Goal: Task Accomplishment & Management: Manage account settings

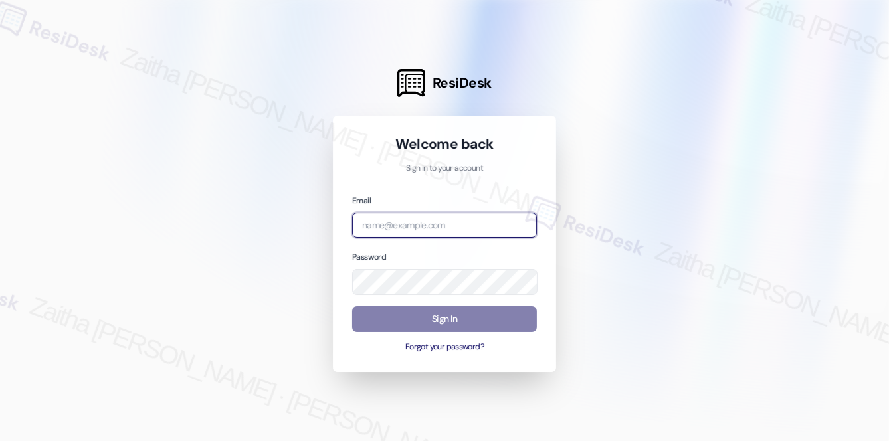
click at [407, 233] on input "email" at bounding box center [444, 226] width 185 height 26
type input "a"
drag, startPoint x: 407, startPoint y: 223, endPoint x: 322, endPoint y: 231, distance: 85.4
click at [322, 231] on div "ResiDesk Welcome back Sign in to your account Email lew Password Sign In Forgot…" at bounding box center [444, 220] width 889 height 441
drag, startPoint x: 417, startPoint y: 224, endPoint x: 296, endPoint y: 231, distance: 120.5
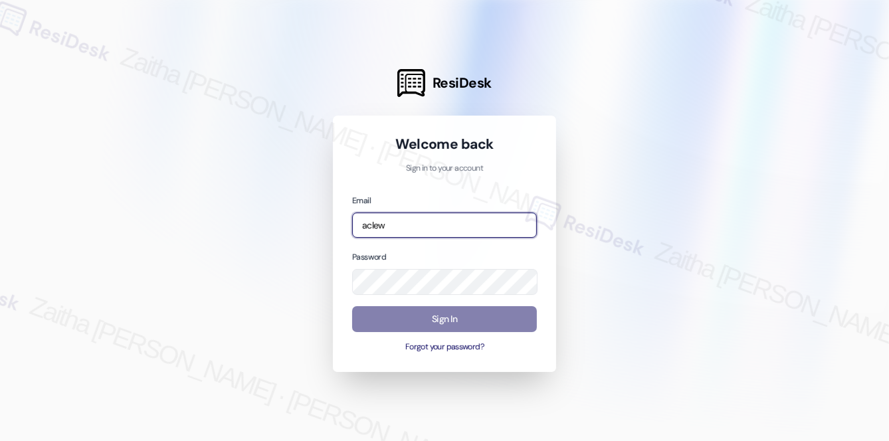
click at [295, 234] on div "ResiDesk Welcome back Sign in to your account Email aclew Password Sign In Forg…" at bounding box center [444, 220] width 889 height 441
type input "l"
drag, startPoint x: 363, startPoint y: 223, endPoint x: 328, endPoint y: 228, distance: 36.3
click at [328, 228] on div "ResiDesk Welcome back Sign in to your account Email [PERSON_NAME] Password Sign…" at bounding box center [444, 220] width 889 height 441
drag, startPoint x: 396, startPoint y: 220, endPoint x: 309, endPoint y: 222, distance: 87.1
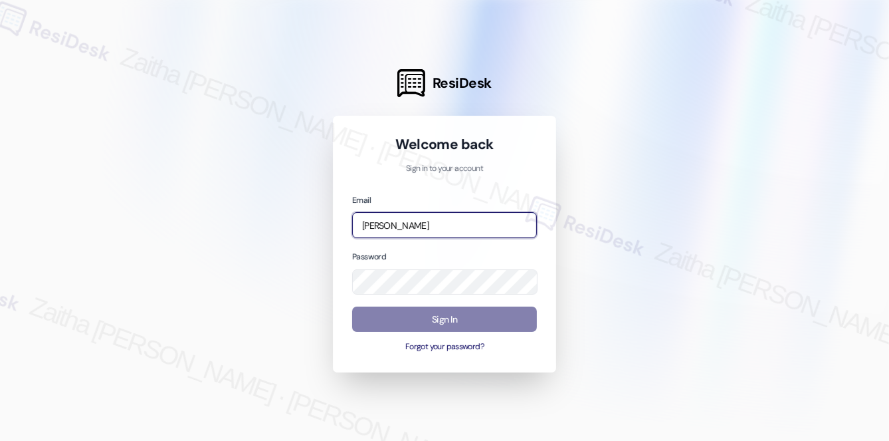
click at [309, 222] on div "ResiDesk Welcome back Sign in to your account Email [PERSON_NAME] Password Sign…" at bounding box center [444, 220] width 889 height 441
type input "A"
type input "a_c_lewis"
